Goal: Contribute content: Add original content to the website for others to see

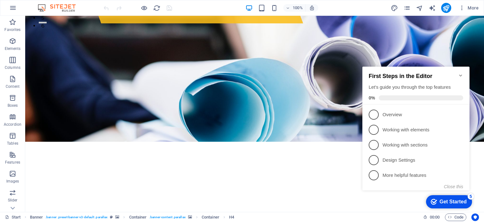
scroll to position [189, 0]
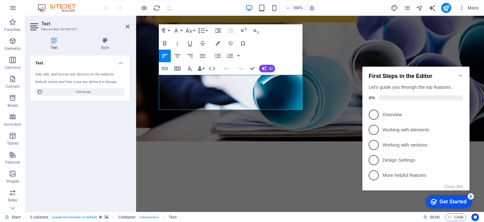
drag, startPoint x: 199, startPoint y: 78, endPoint x: 303, endPoint y: 108, distance: 108.3
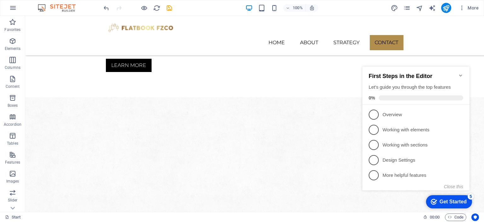
scroll to position [430, 0]
click at [461, 74] on icon "Minimize checklist" at bounding box center [460, 75] width 3 height 2
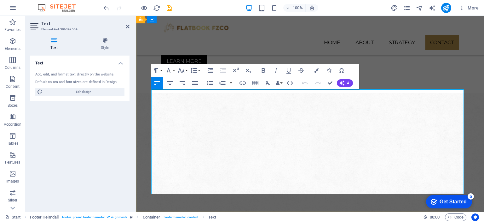
drag, startPoint x: 240, startPoint y: 167, endPoint x: 152, endPoint y: 96, distance: 113.0
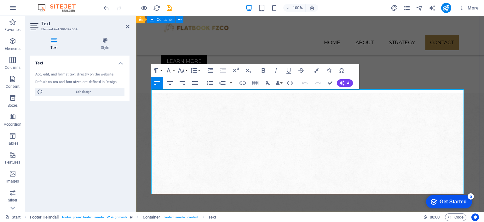
drag, startPoint x: 246, startPoint y: 167, endPoint x: 150, endPoint y: 95, distance: 120.2
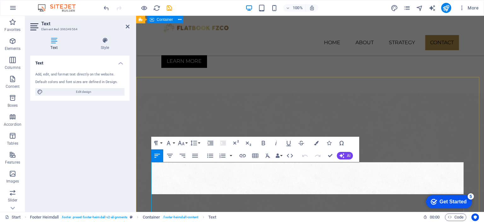
scroll to position [357, 0]
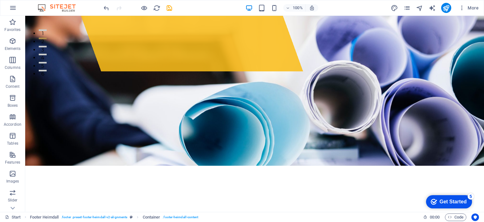
scroll to position [140, 0]
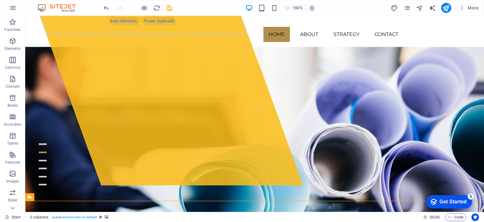
scroll to position [0, 0]
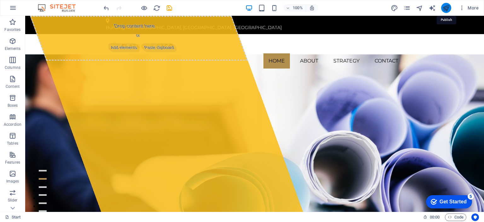
drag, startPoint x: 449, startPoint y: 9, endPoint x: 385, endPoint y: 73, distance: 90.5
click at [449, 9] on icon "publish" at bounding box center [446, 7] width 7 height 7
